Goal: Task Accomplishment & Management: Use online tool/utility

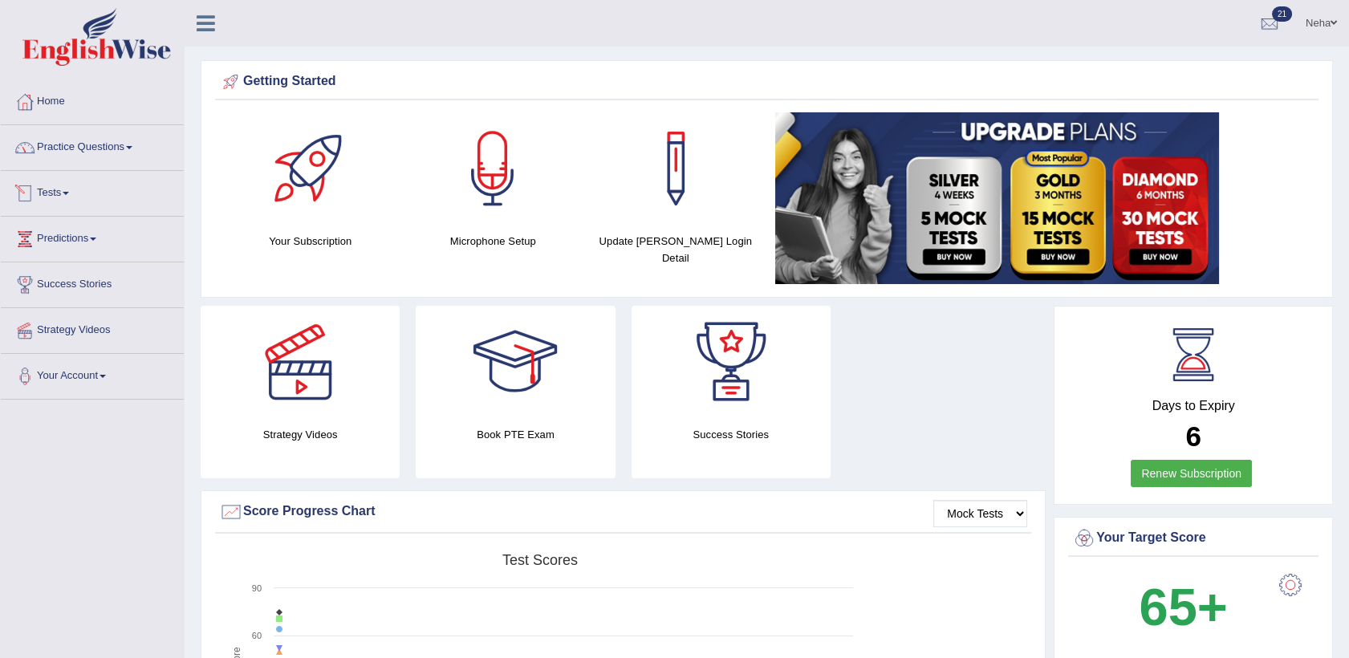
click at [56, 193] on link "Tests" at bounding box center [92, 191] width 183 height 40
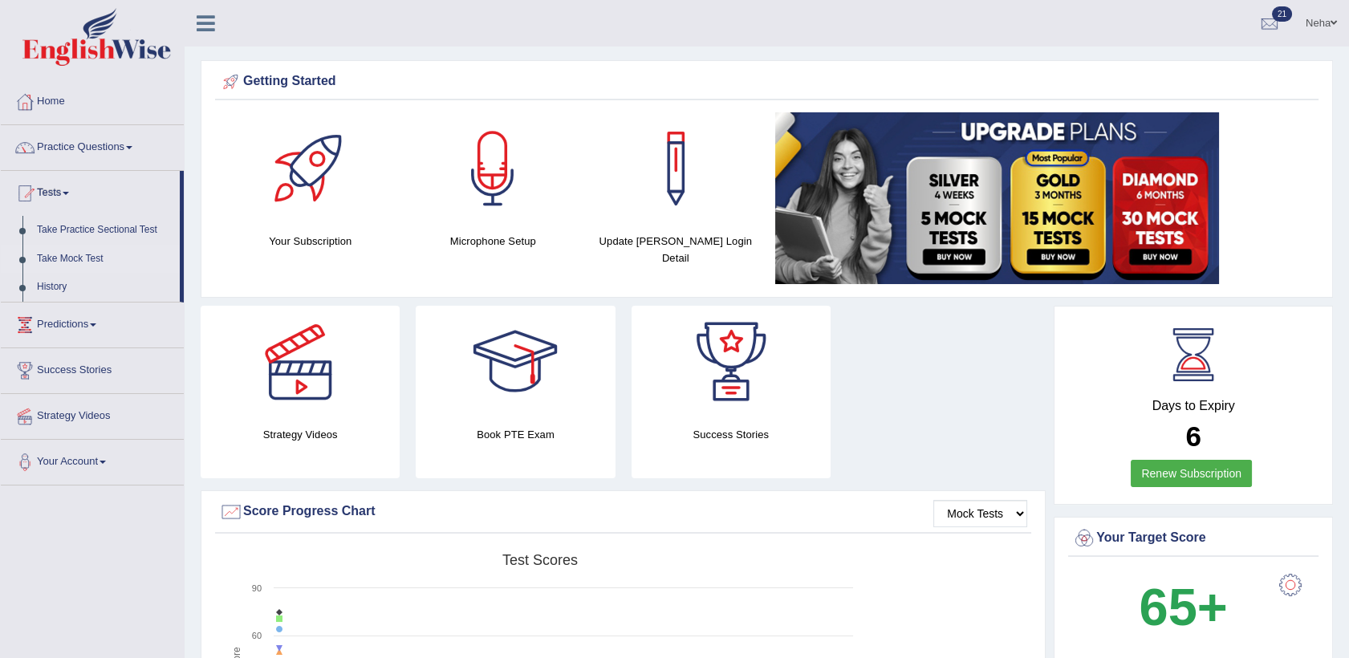
click at [85, 255] on link "Take Mock Test" at bounding box center [105, 259] width 150 height 29
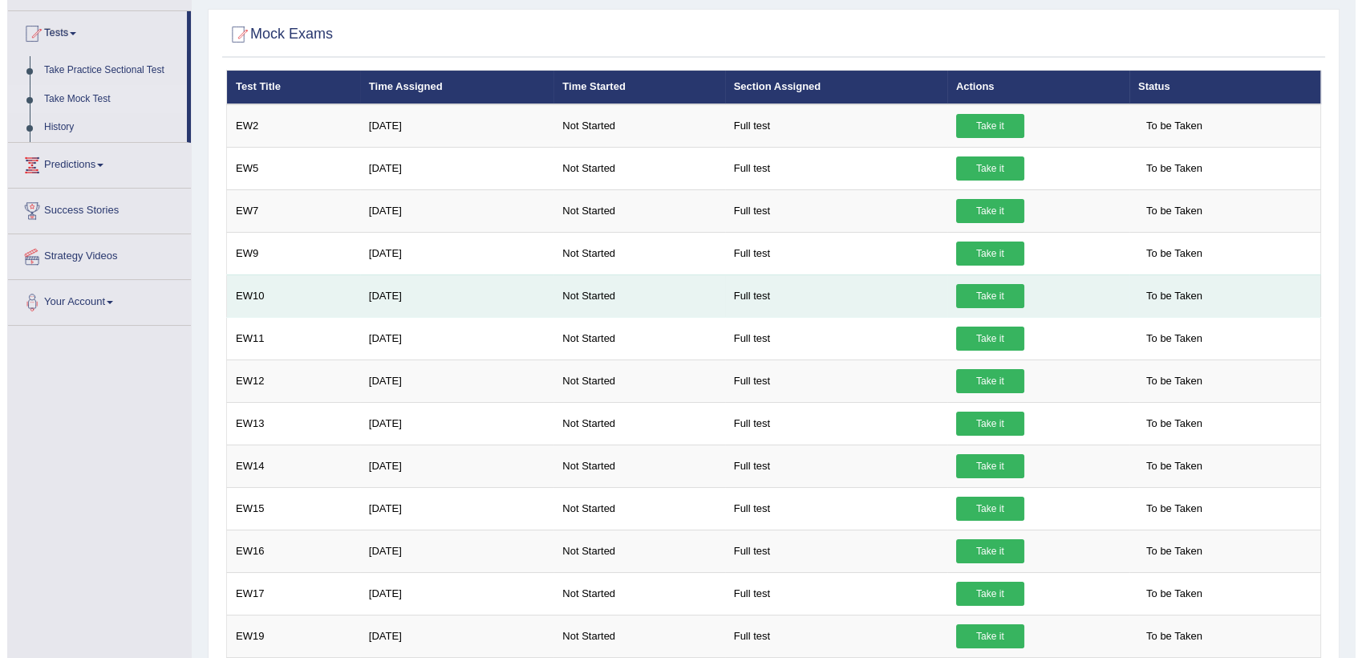
scroll to position [409, 0]
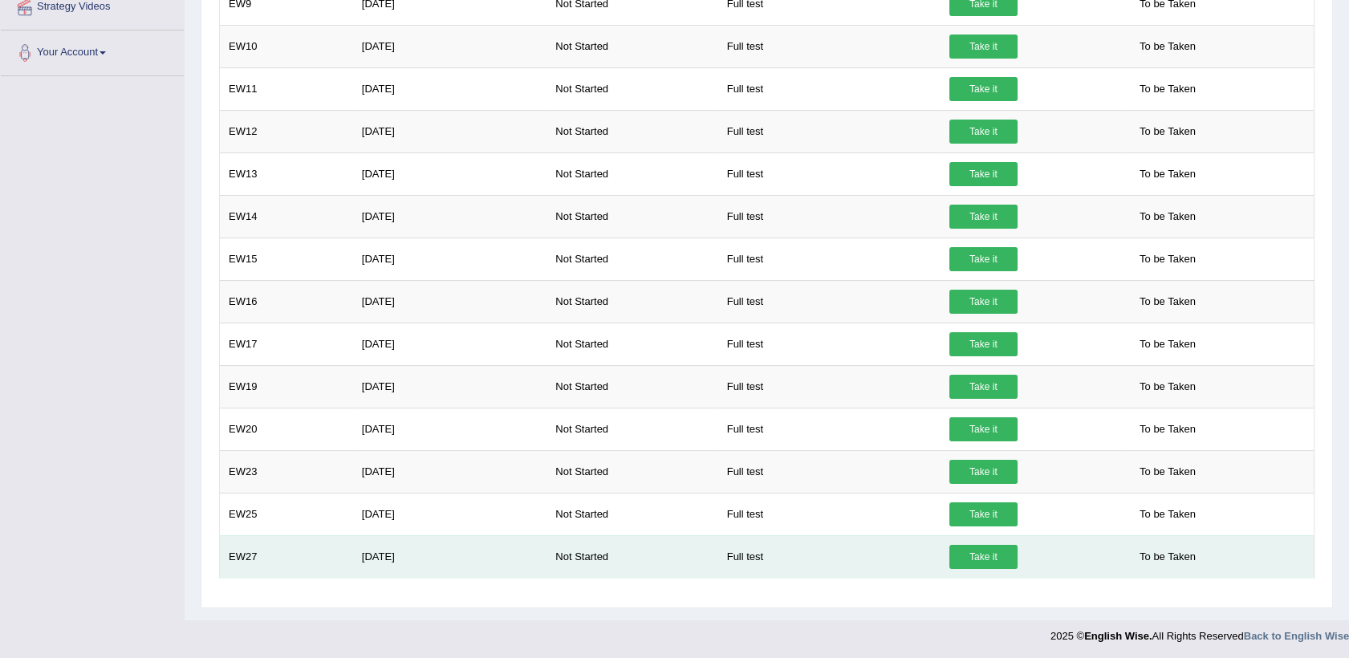
click at [986, 551] on link "Take it" at bounding box center [983, 557] width 68 height 24
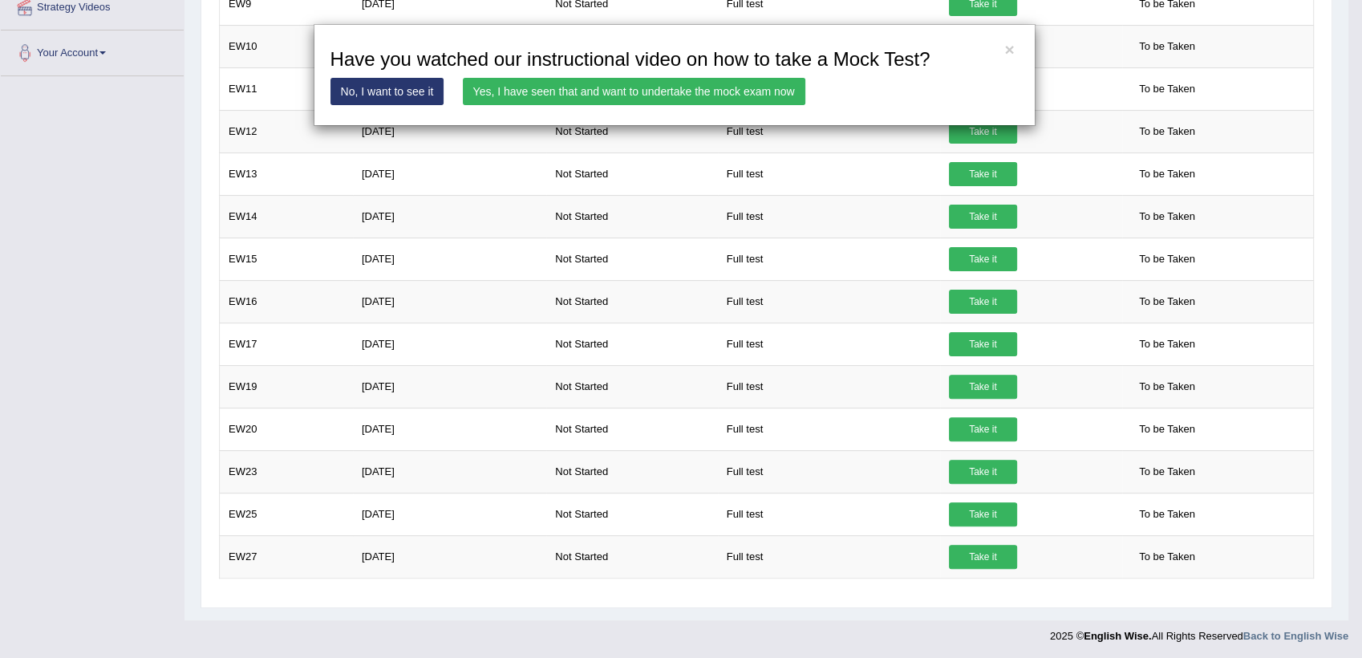
click at [703, 74] on div "× Have you watched our instructional video on how to take a Mock Test? No, I wa…" at bounding box center [675, 75] width 722 height 102
click at [703, 83] on link "Yes, I have seen that and want to undertake the mock exam now" at bounding box center [634, 91] width 343 height 27
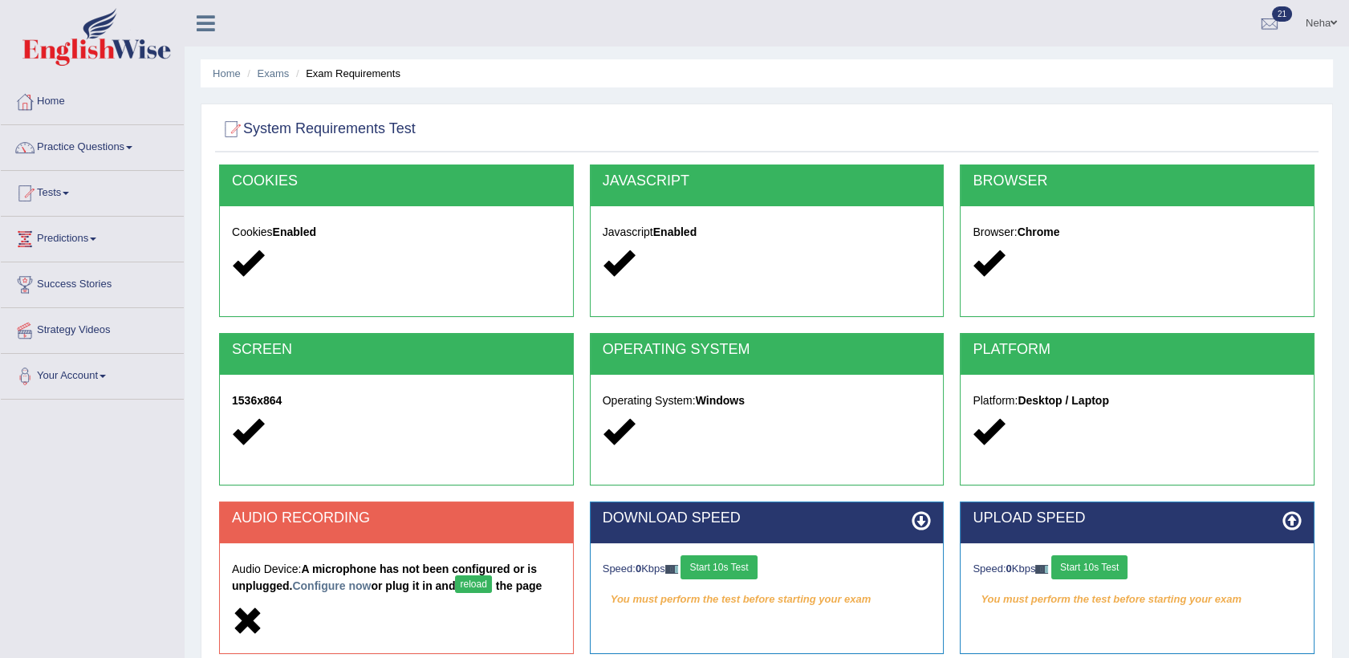
scroll to position [184, 0]
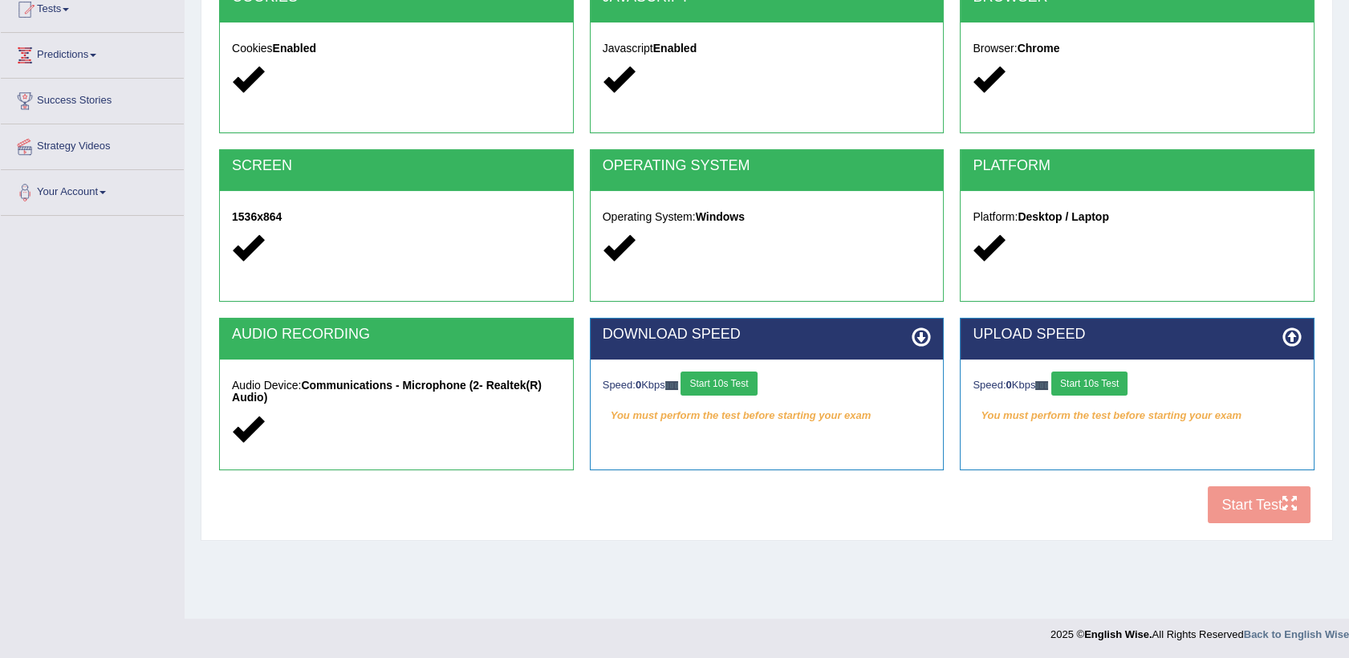
click at [1101, 383] on button "Start 10s Test" at bounding box center [1089, 383] width 76 height 24
click at [752, 382] on div "Speed: 0 Kbps Start 10s Test" at bounding box center [767, 385] width 329 height 28
click at [752, 382] on button "Start 10s Test" at bounding box center [718, 383] width 76 height 24
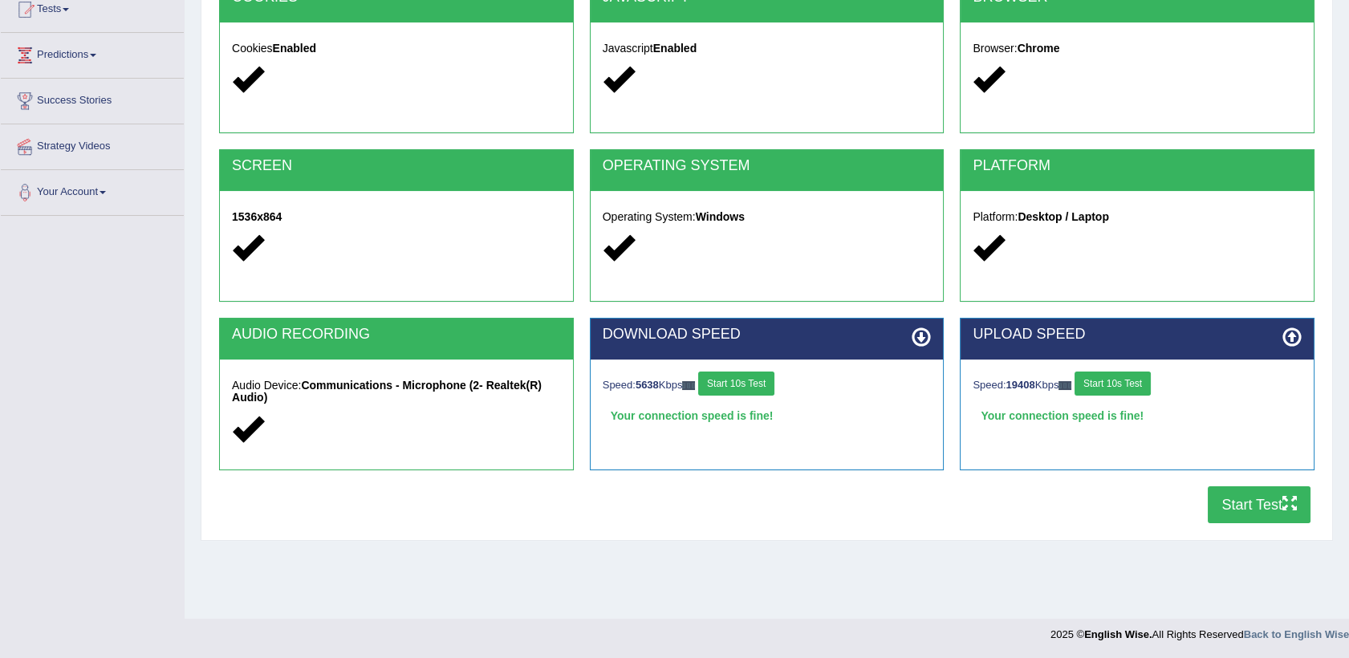
click at [922, 342] on icon at bounding box center [920, 336] width 19 height 19
click at [1123, 383] on button "Start 10s Test" at bounding box center [1112, 383] width 76 height 24
click at [1221, 501] on button "Start Test" at bounding box center [1258, 504] width 103 height 37
click at [1227, 499] on button "Start Test" at bounding box center [1258, 504] width 103 height 37
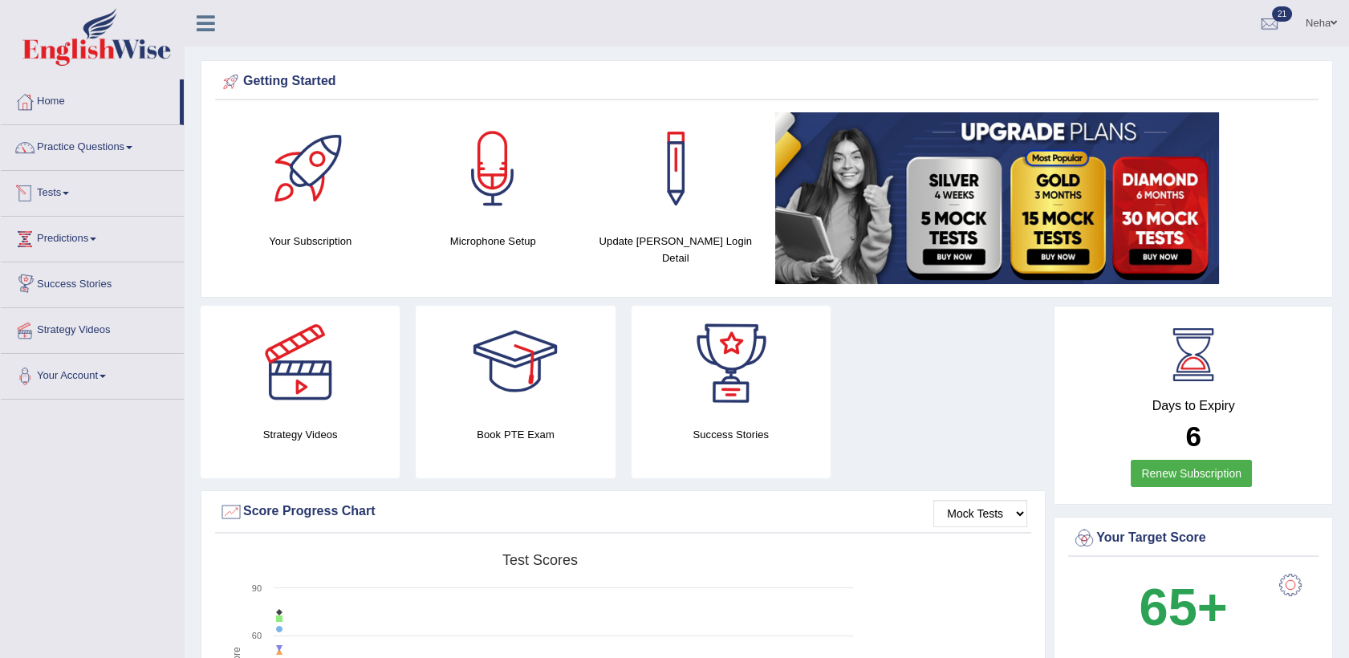
click at [63, 201] on link "Tests" at bounding box center [92, 191] width 183 height 40
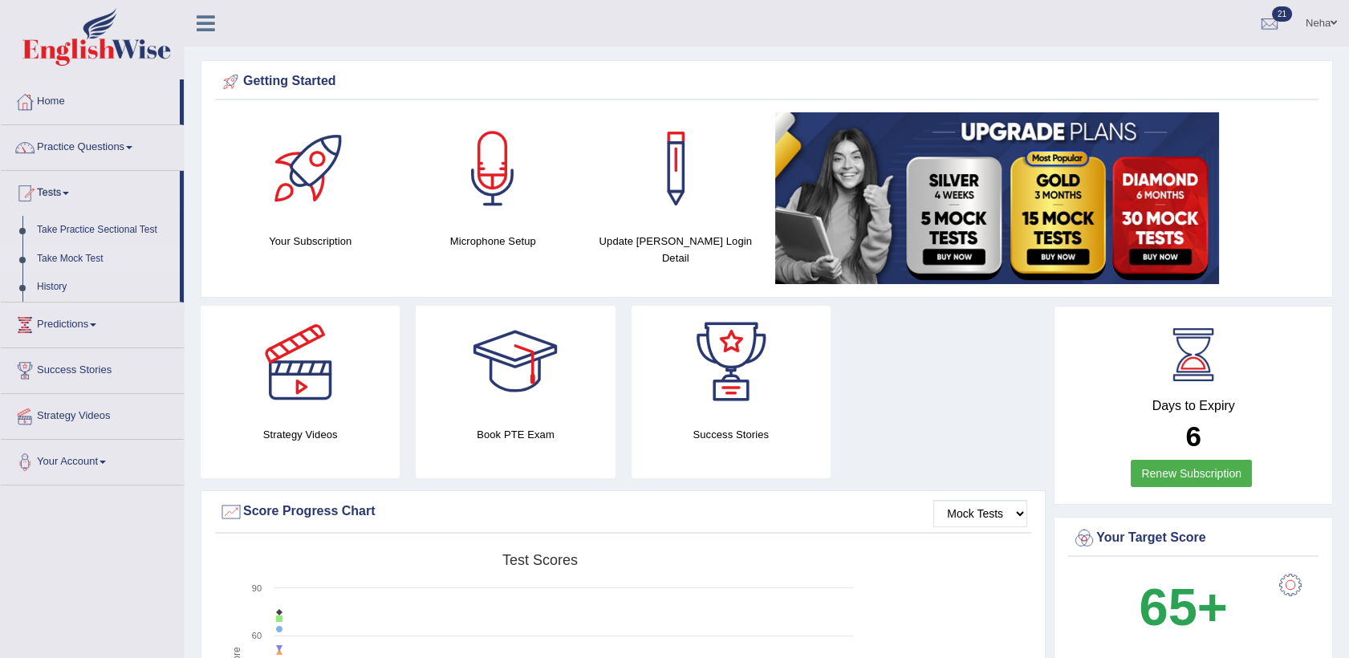
click at [95, 262] on link "Take Mock Test" at bounding box center [105, 259] width 150 height 29
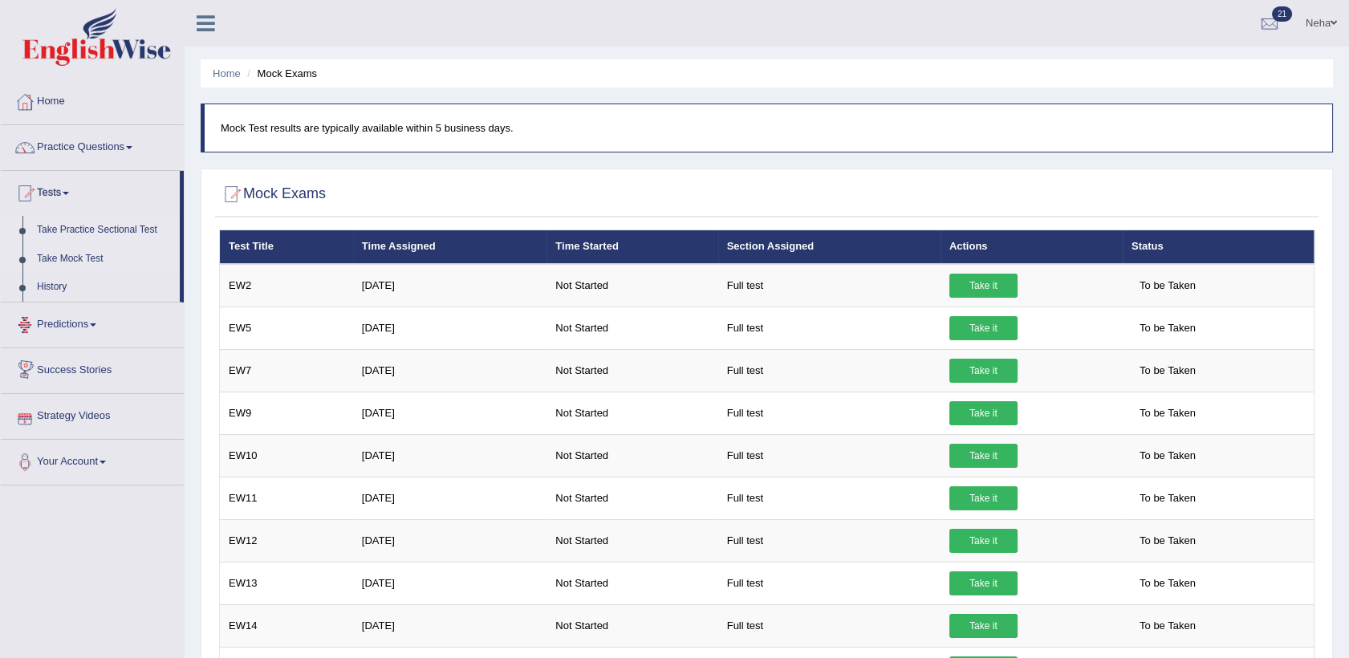
click at [81, 226] on link "Take Practice Sectional Test" at bounding box center [105, 230] width 150 height 29
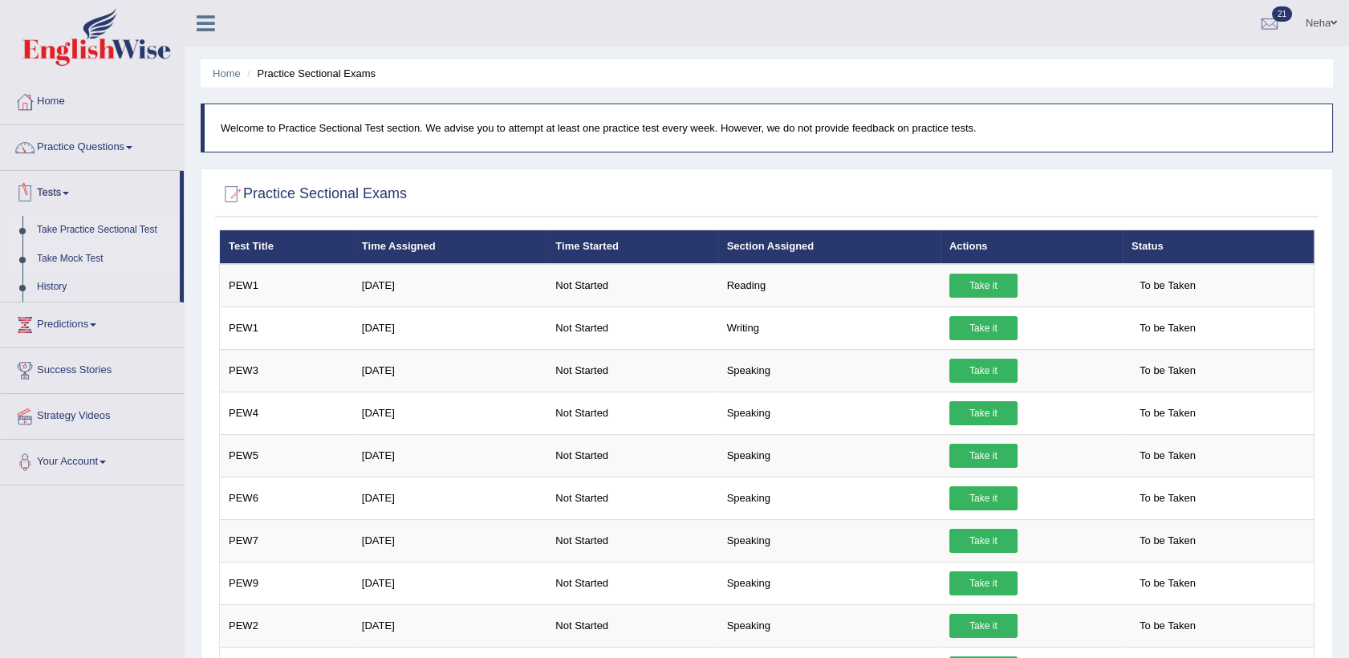
click at [80, 262] on link "Take Mock Test" at bounding box center [105, 259] width 150 height 29
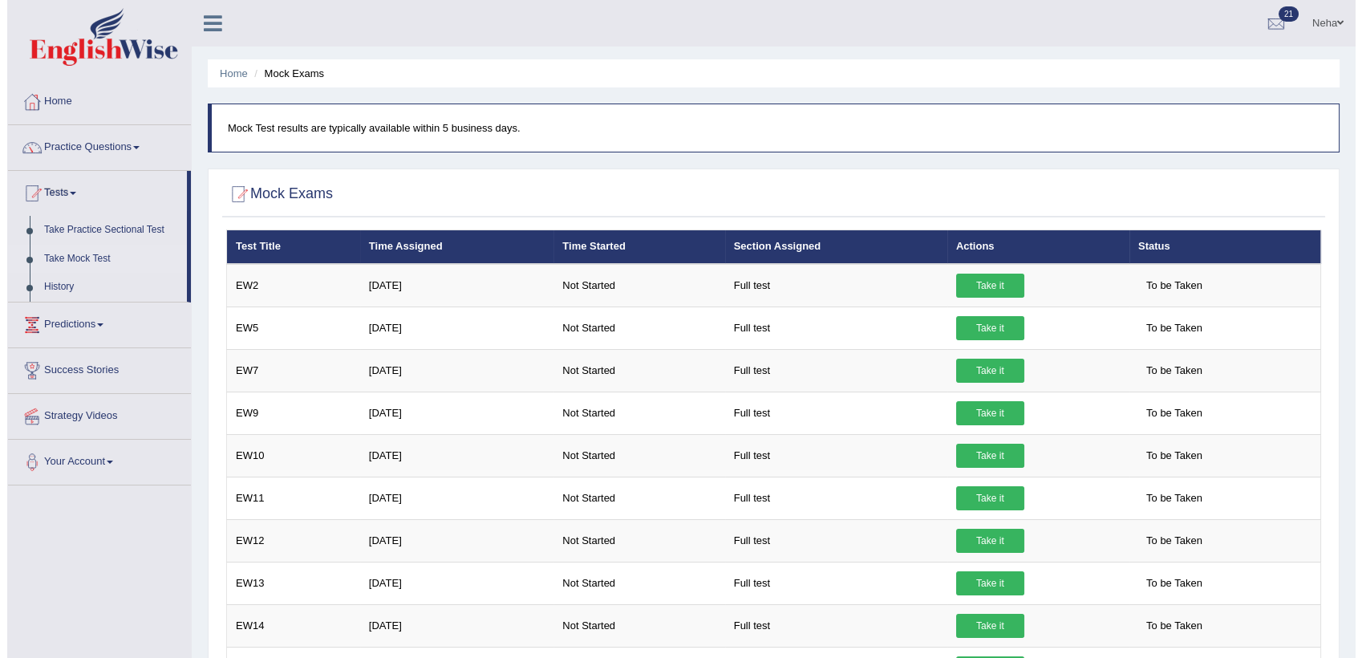
scroll to position [367, 0]
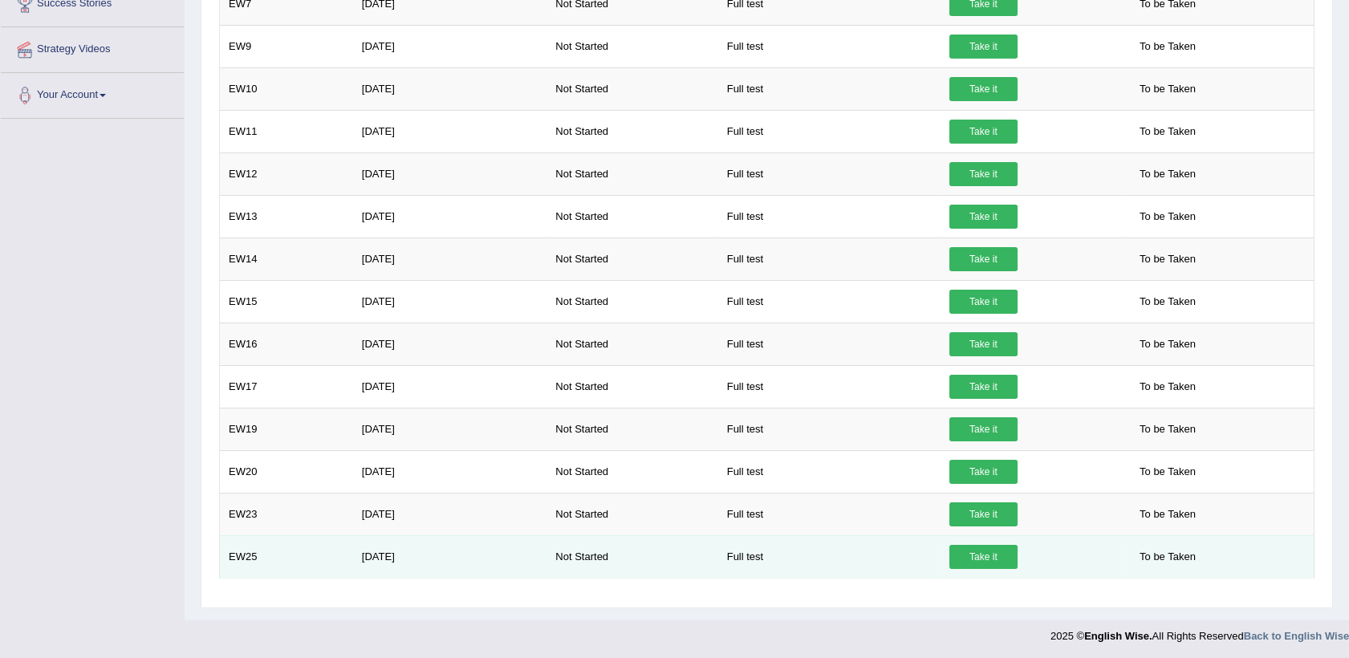
click at [980, 558] on link "Take it" at bounding box center [983, 557] width 68 height 24
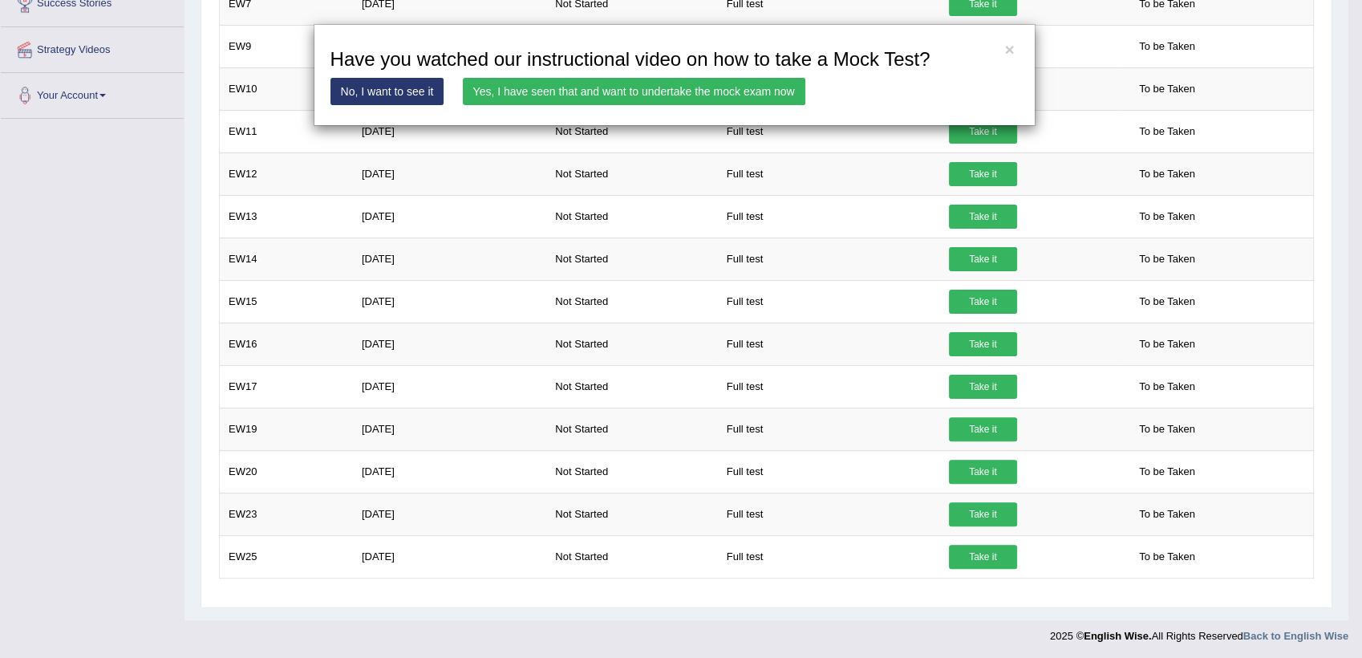
click at [682, 93] on link "Yes, I have seen that and want to undertake the mock exam now" at bounding box center [634, 91] width 343 height 27
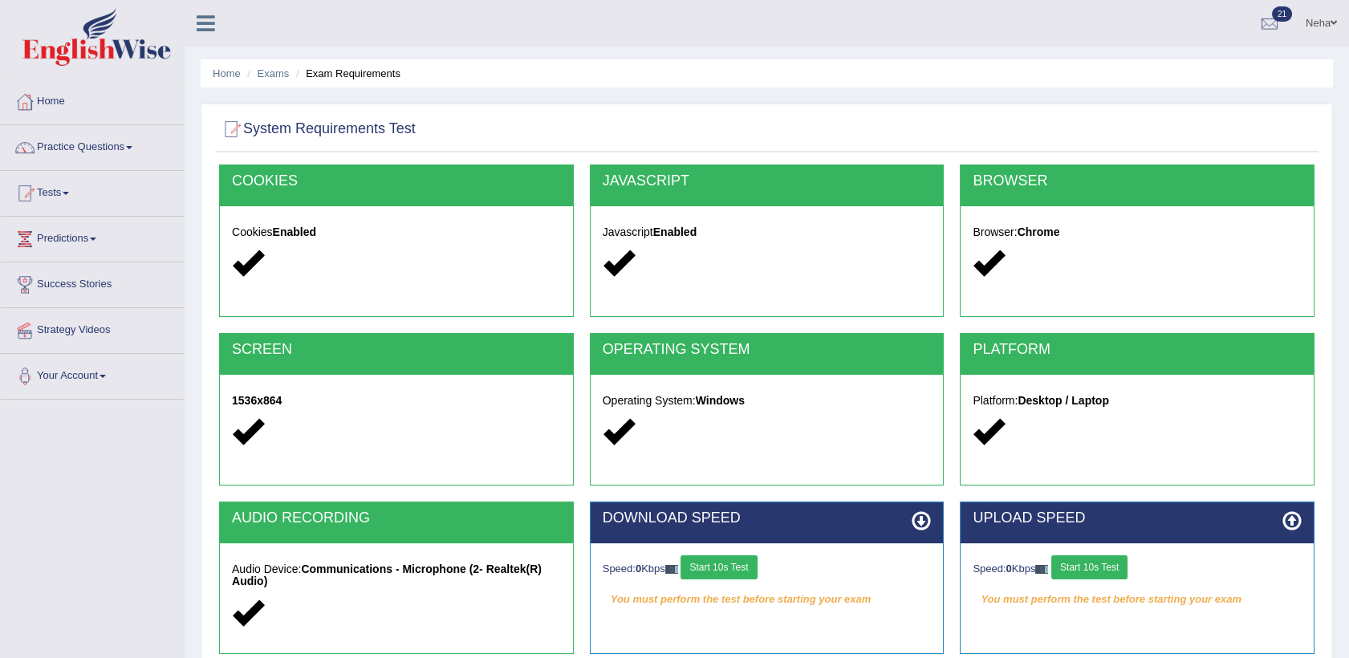
click at [732, 558] on button "Start 10s Test" at bounding box center [718, 567] width 76 height 24
click at [1075, 562] on button "Start 10s Test" at bounding box center [1089, 567] width 76 height 24
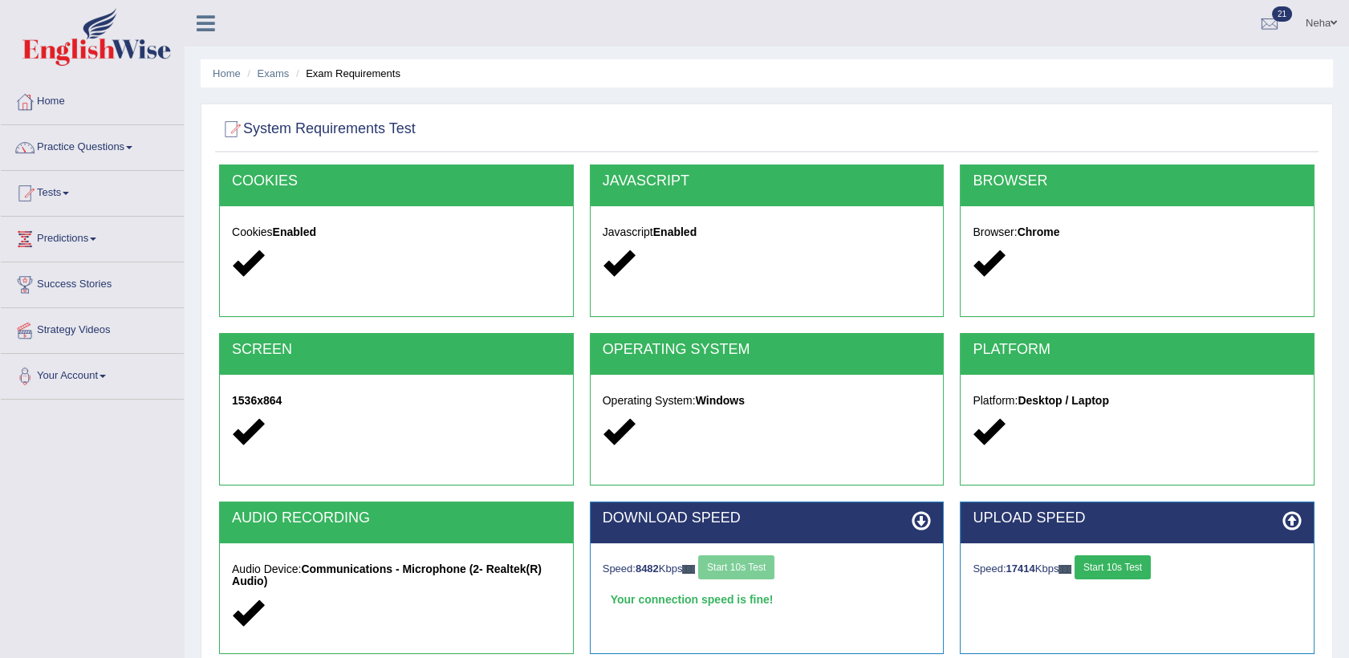
scroll to position [184, 0]
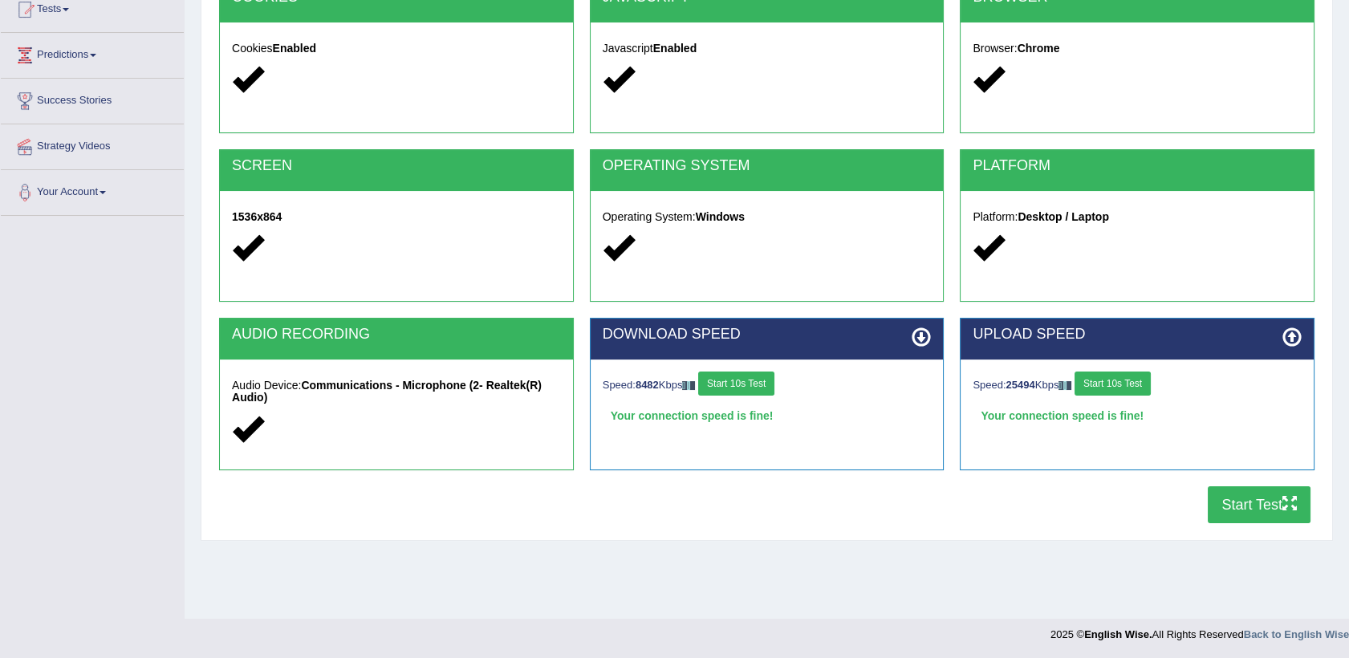
click at [1238, 497] on button "Start Test" at bounding box center [1258, 504] width 103 height 37
